Goal: Task Accomplishment & Management: Use online tool/utility

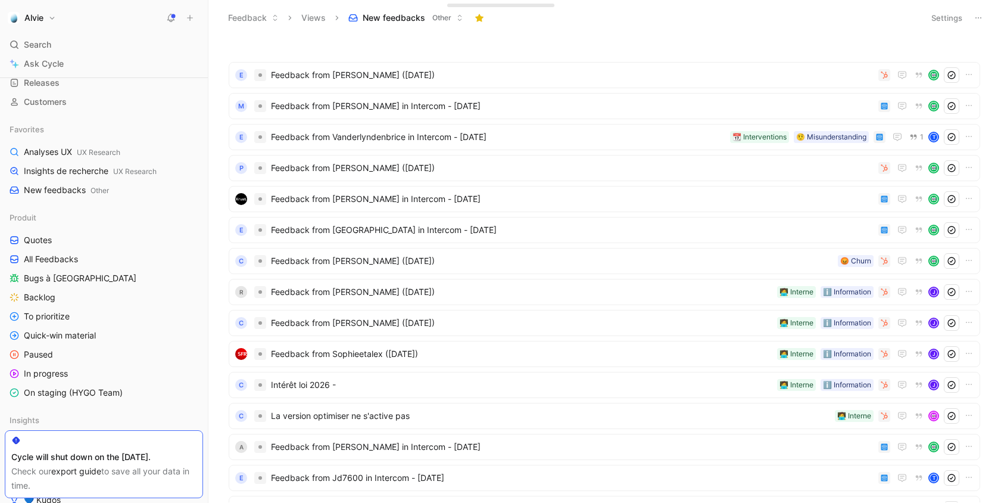
scroll to position [39, 0]
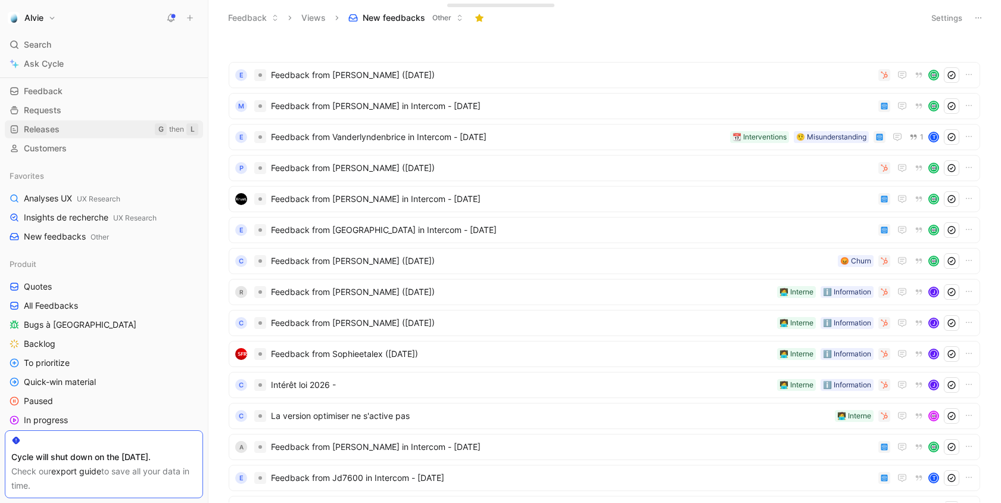
click at [54, 129] on span "Releases" at bounding box center [42, 129] width 36 height 12
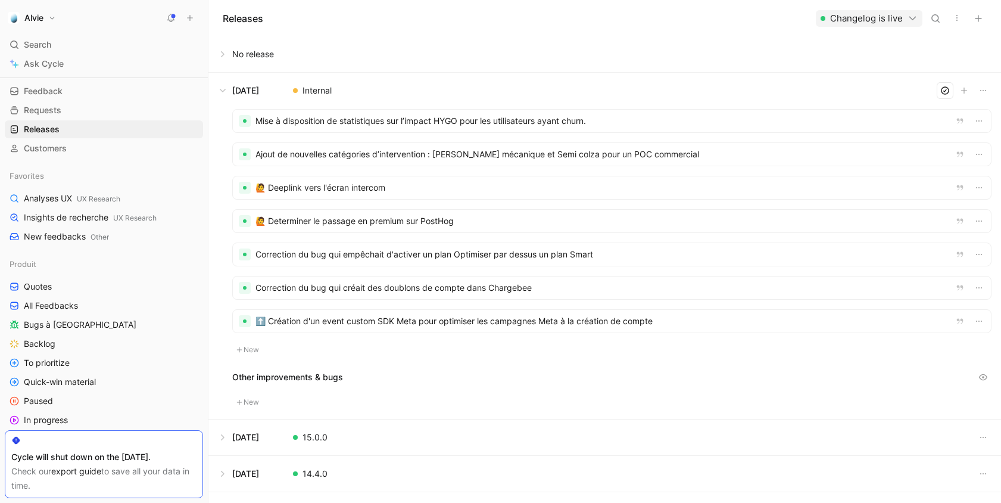
click at [957, 16] on icon "button" at bounding box center [957, 18] width 10 height 10
click at [932, 60] on span "Export in CSV" at bounding box center [911, 60] width 54 height 10
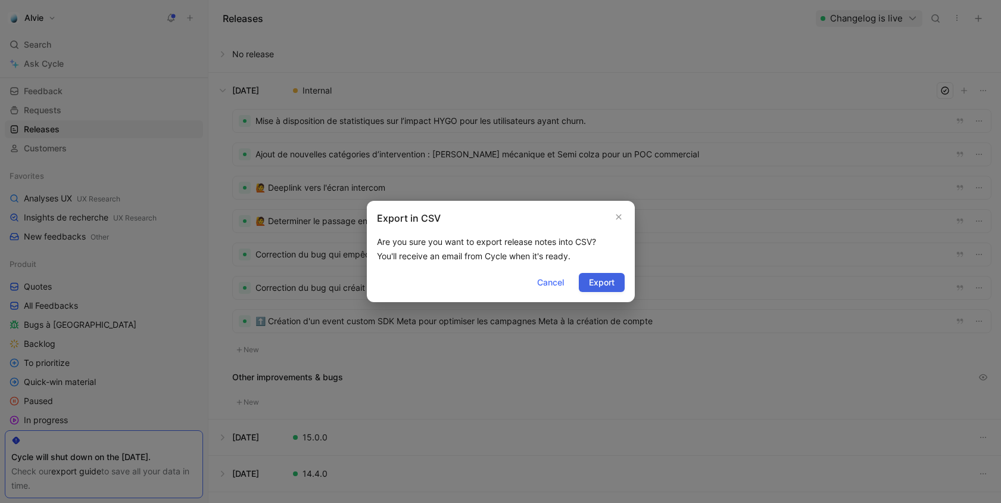
click at [609, 280] on span "Export" at bounding box center [602, 282] width 26 height 14
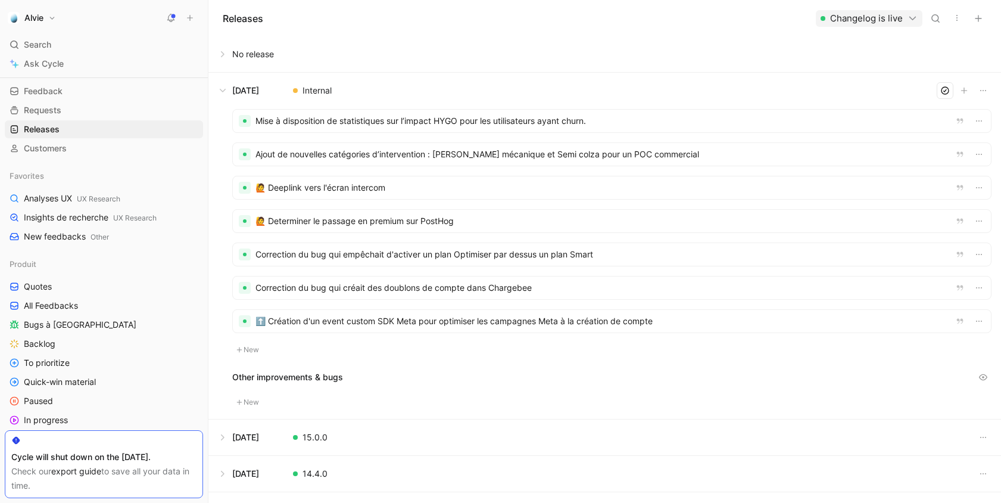
click at [173, 19] on use at bounding box center [171, 17] width 8 height 8
